Goal: Task Accomplishment & Management: Use online tool/utility

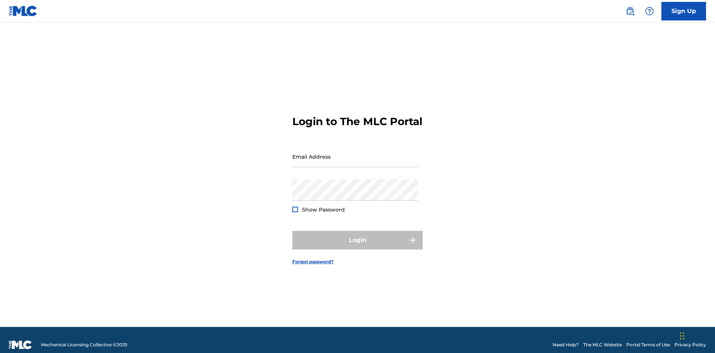
scroll to position [10, 0]
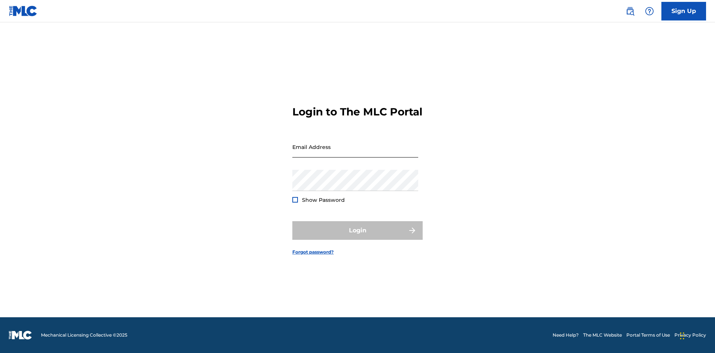
click at [355, 153] on input "Email Address" at bounding box center [355, 146] width 126 height 21
type input "[EMAIL_ADDRESS][DOMAIN_NAME]"
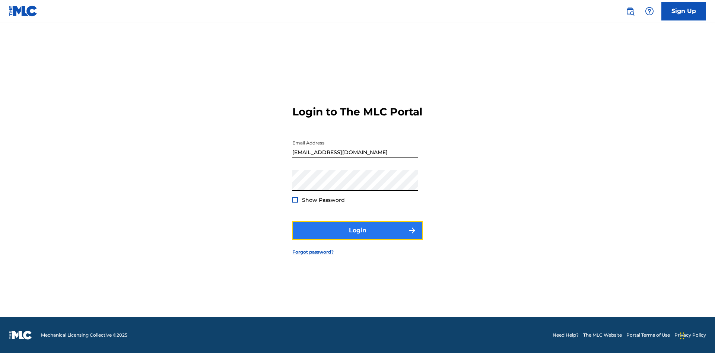
click at [357, 237] on button "Login" at bounding box center [357, 230] width 130 height 19
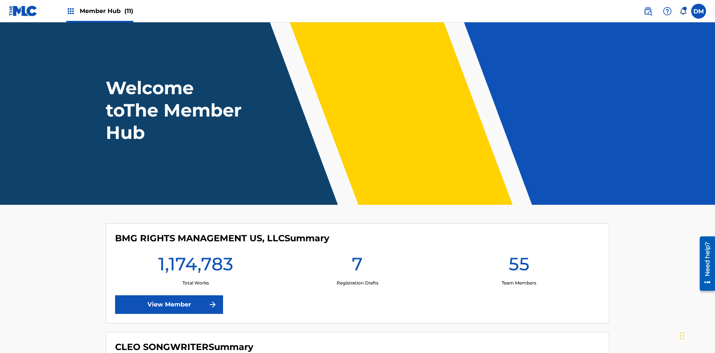
click at [106, 11] on span "Member Hub (11)" at bounding box center [107, 11] width 54 height 9
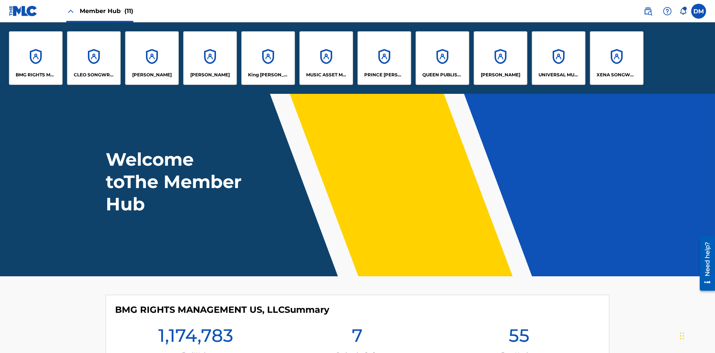
scroll to position [27, 0]
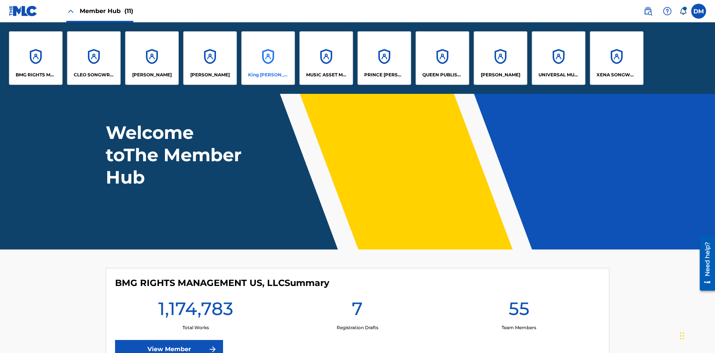
click at [268, 75] on p "King McTesterson" at bounding box center [268, 74] width 41 height 7
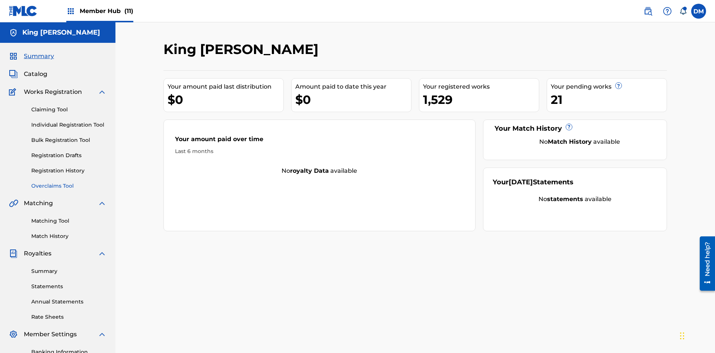
click at [69, 182] on link "Overclaims Tool" at bounding box center [68, 186] width 75 height 8
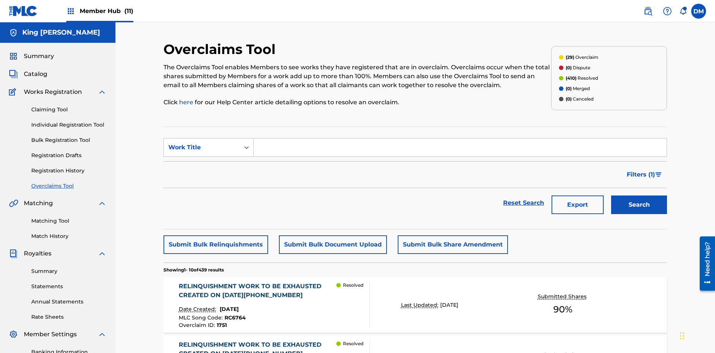
scroll to position [96, 0]
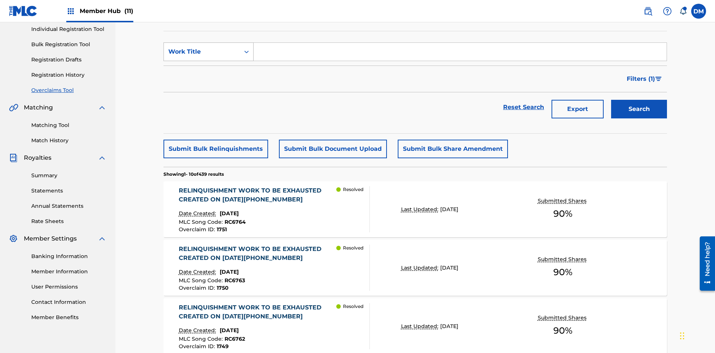
click at [202, 52] on div "Work Title" at bounding box center [201, 51] width 67 height 9
click at [208, 89] on div "Overclaim ID" at bounding box center [208, 89] width 89 height 19
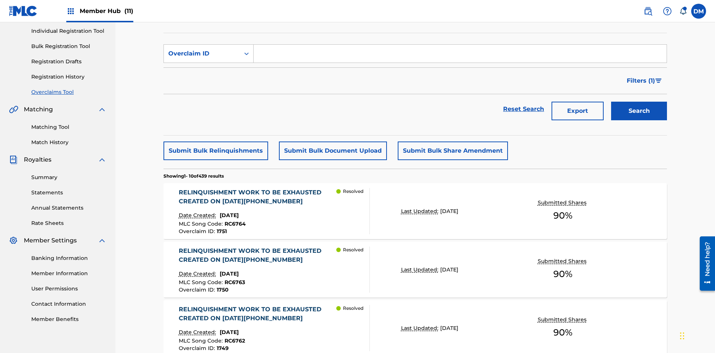
click at [460, 54] on input "Search Form" at bounding box center [459, 54] width 413 height 18
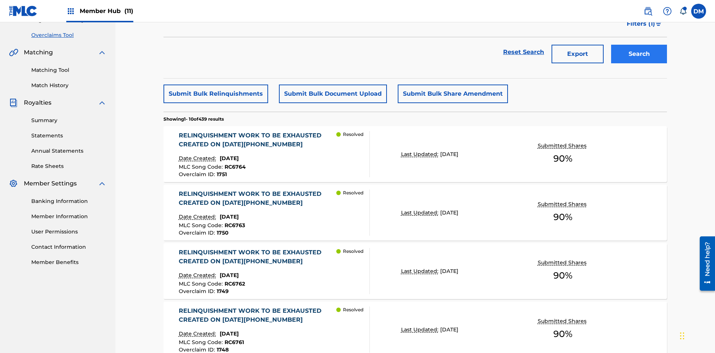
type input "1421"
click at [639, 54] on button "Search" at bounding box center [639, 54] width 56 height 19
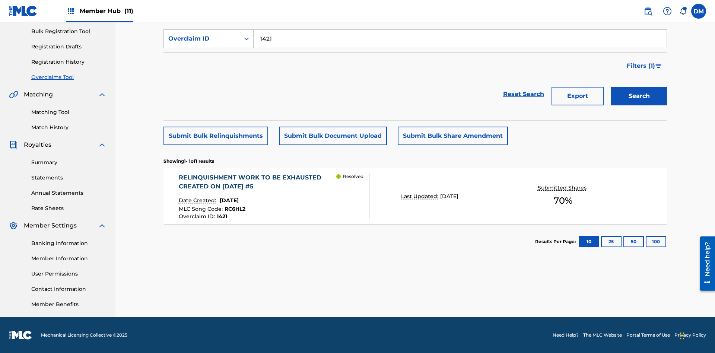
click at [415, 196] on p "Last Updated:" at bounding box center [420, 196] width 39 height 8
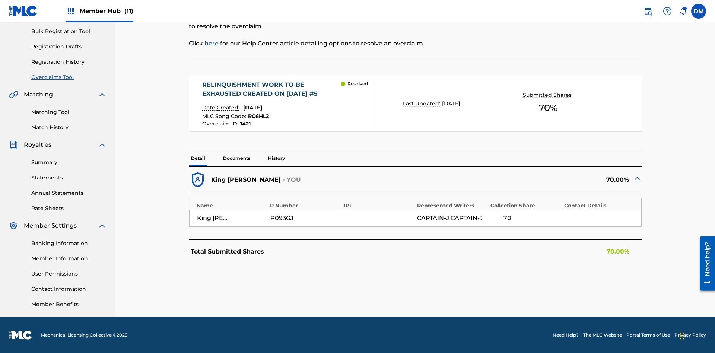
click at [236, 158] on p "Documents" at bounding box center [237, 158] width 32 height 16
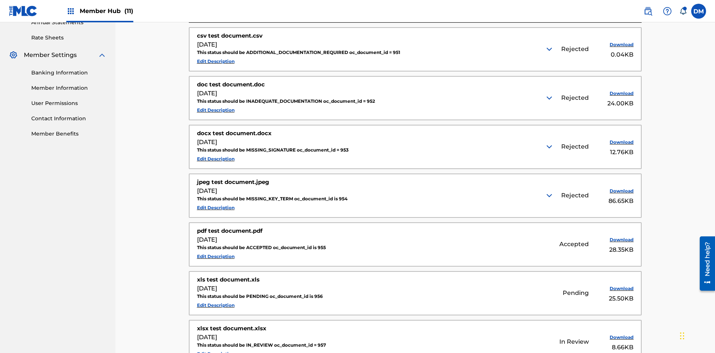
click at [550, 49] on img at bounding box center [548, 49] width 9 height 9
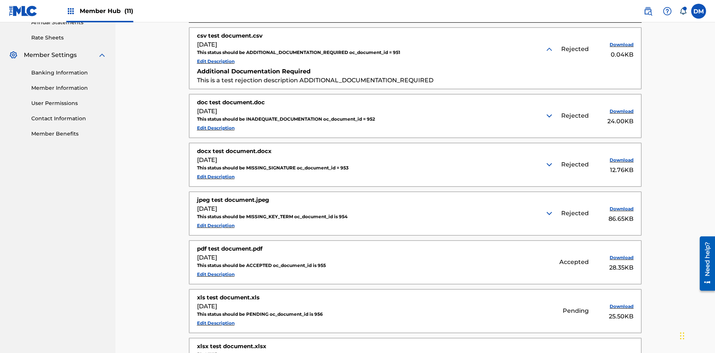
click at [550, 111] on img at bounding box center [548, 115] width 9 height 9
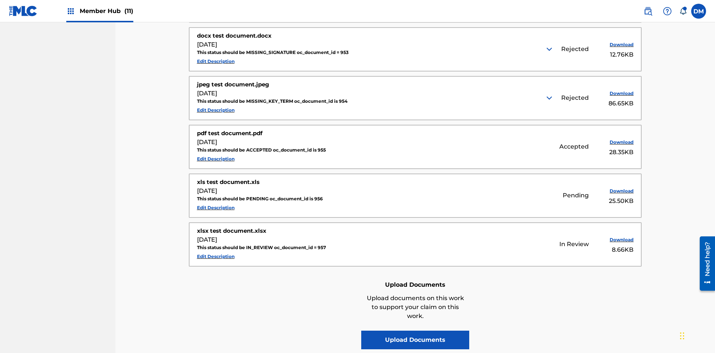
click at [550, 49] on img at bounding box center [548, 49] width 9 height 9
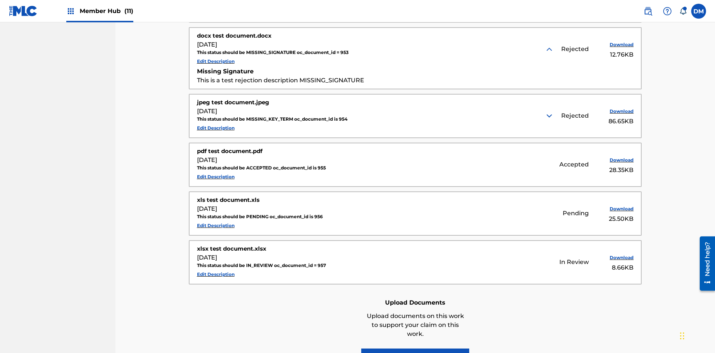
scroll to position [479, 0]
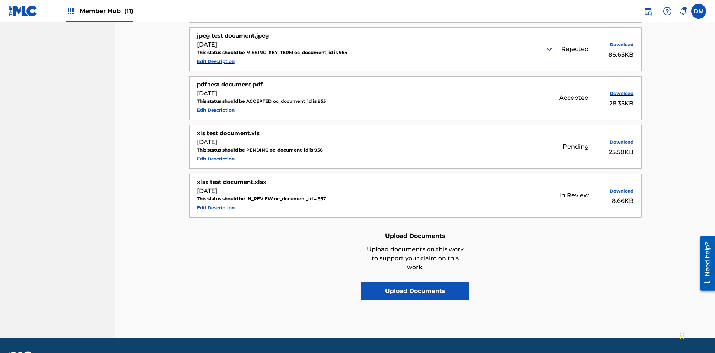
click at [550, 49] on img at bounding box center [548, 49] width 9 height 9
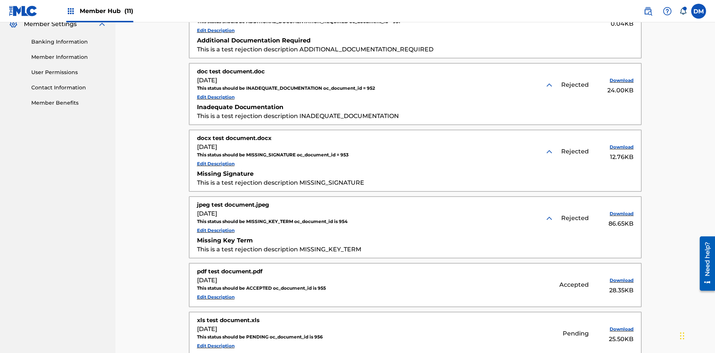
scroll to position [266, 0]
